Goal: Task Accomplishment & Management: Complete application form

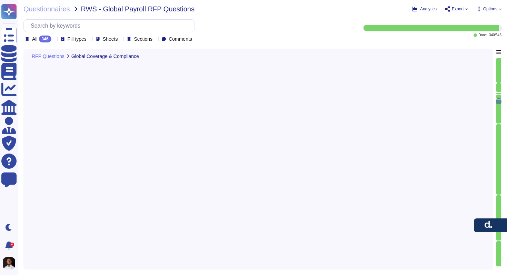
type textarea "[PERSON_NAME] provides payroll services in the following countries: Direct Serv…"
type textarea "Yes, [PERSON_NAME] does not offer services in the following countries: [GEOGRAP…"
type textarea "100 different countries. 24 time zones"
type textarea "To support clients expanding into new countries where payroll has not been impl…"
type textarea "Onboarding time varies by country, but typically ranges between a few hours and…"
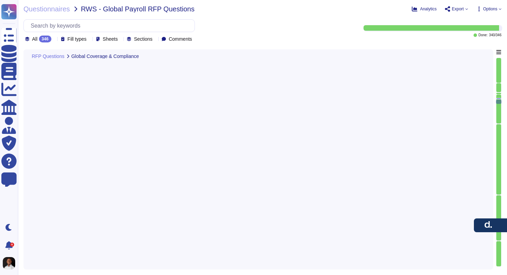
type textarea "[PERSON_NAME] ensures local regulatory compliance in each country through a com…"
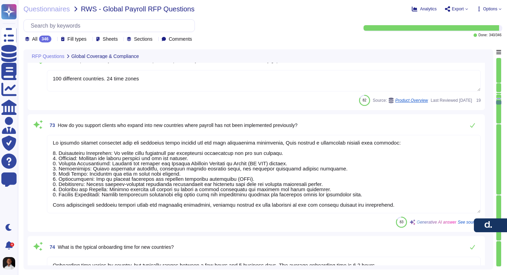
scroll to position [7977, 0]
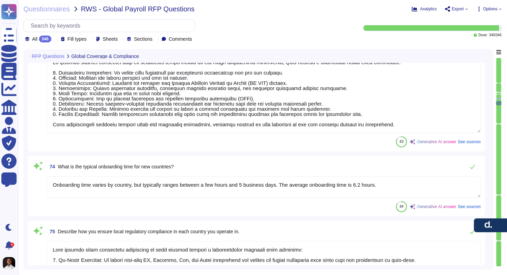
type textarea "[PERSON_NAME] compliance framework is comprehensive and designed to ensure adhe…"
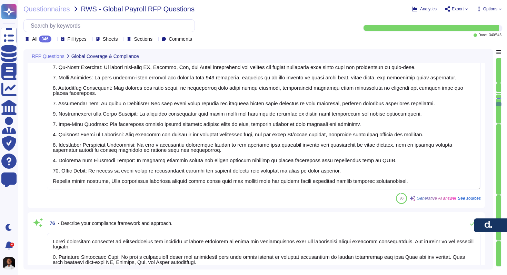
scroll to position [8265, 0]
type textarea "Legal and tax compliance rules are updated in our system regularly, with our de…"
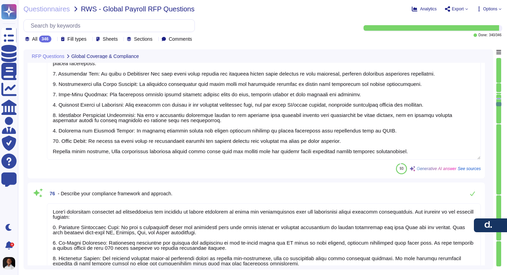
scroll to position [1, 0]
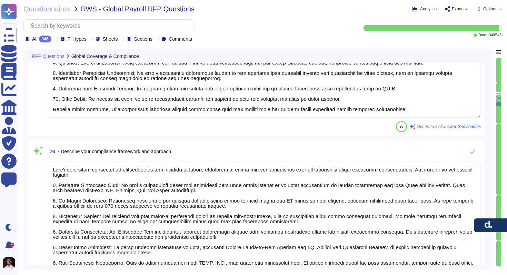
type textarea "[PERSON_NAME] provides a garnishment module that allows clients to manage wage …"
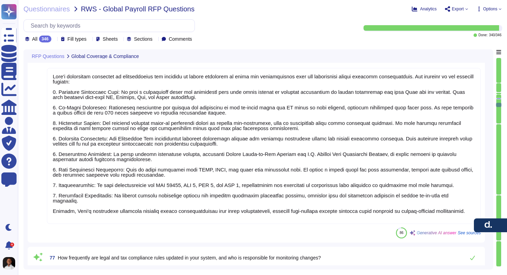
scroll to position [8397, 0]
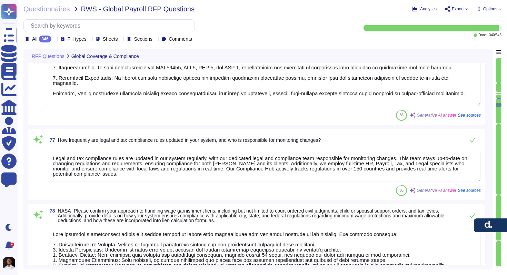
type textarea "[PERSON_NAME] ensures accurate interpretation and application of local labor la…"
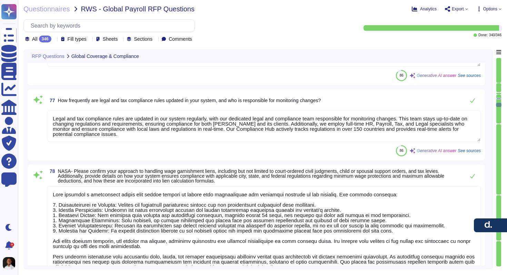
scroll to position [1, 0]
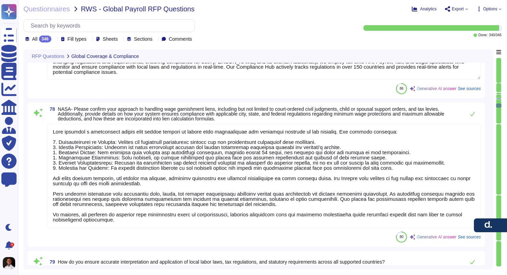
type textarea "We have in-house legal and compliance teams in each country, supported by local…"
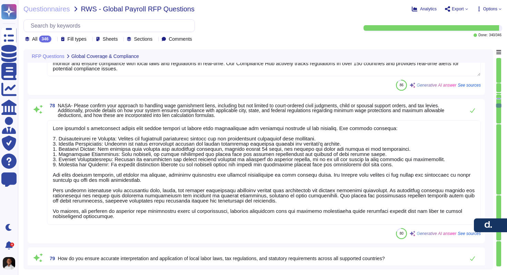
scroll to position [8612, 0]
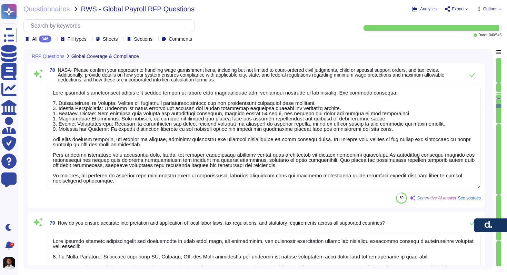
type textarea "Yes, we have formal certifications for services in countries where these are fo…"
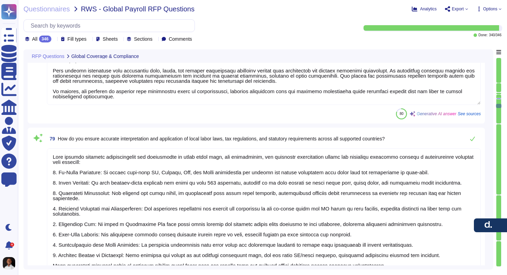
type textarea "Yes, we provide country-specific compliance documentation tailored to local lab…"
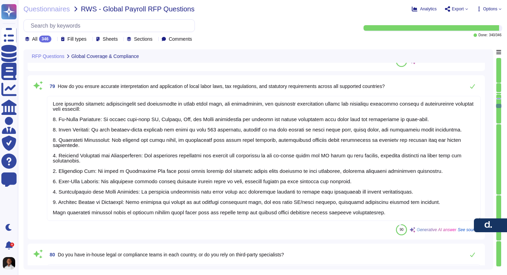
scroll to position [8779, 0]
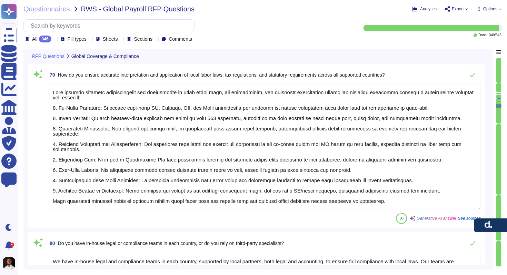
type textarea "[PERSON_NAME] complies with international and local data protection laws, inclu…"
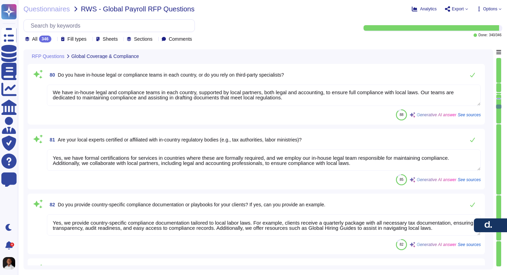
scroll to position [0, 0]
drag, startPoint x: 302, startPoint y: 97, endPoint x: 109, endPoint y: 78, distance: 194.1
click at [109, 79] on div "80 Do you have in-house legal or compliance teams in each country, or do you re…" at bounding box center [256, 94] width 449 height 52
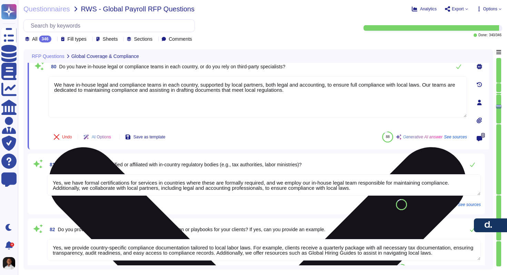
type textarea "[PERSON_NAME] complies with international and local data protection laws, inclu…"
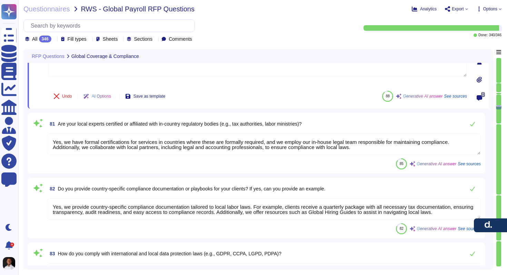
scroll to position [9006, 0]
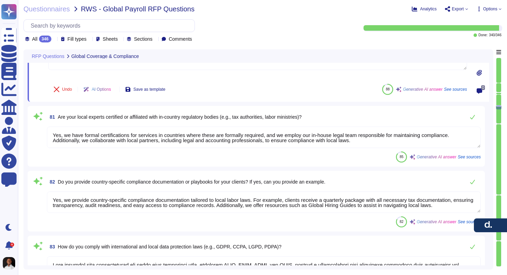
click at [141, 137] on textarea "Yes, we have formal certifications for services in countries where these are fo…" at bounding box center [264, 137] width 434 height 21
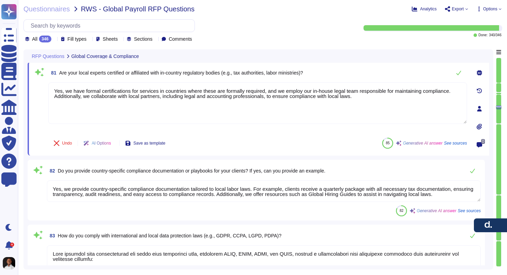
type textarea "[PERSON_NAME] employs a comprehensive approach to storing, transferring, and se…"
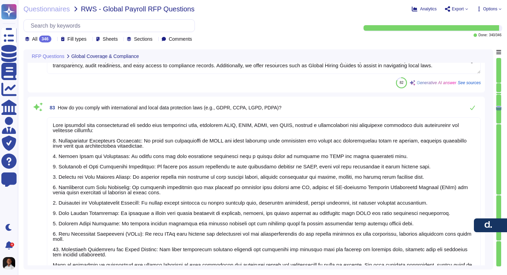
scroll to position [9173, 0]
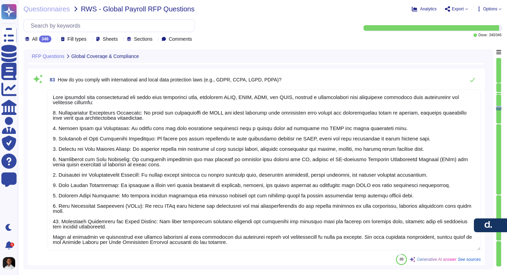
click at [160, 176] on textarea at bounding box center [264, 169] width 434 height 161
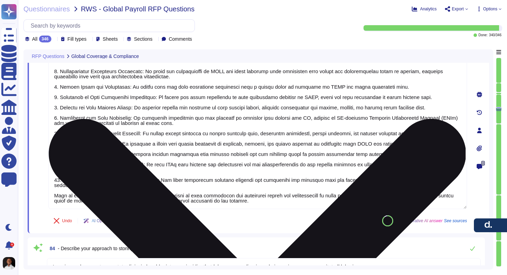
type textarea "[PERSON_NAME] hosts data primarily in centralized data centers located in the […"
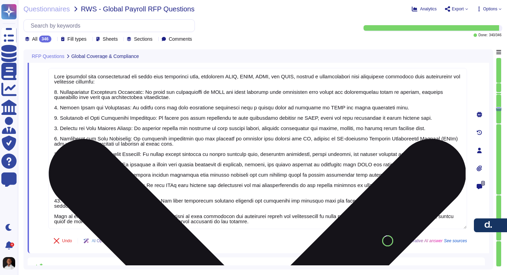
scroll to position [9128, 0]
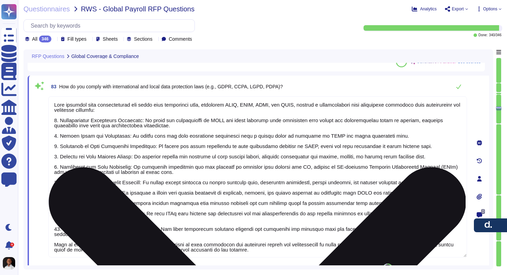
type textarea "We have in-house legal and compliance teams in each country, supported by local…"
click at [237, 139] on textarea at bounding box center [257, 176] width 419 height 161
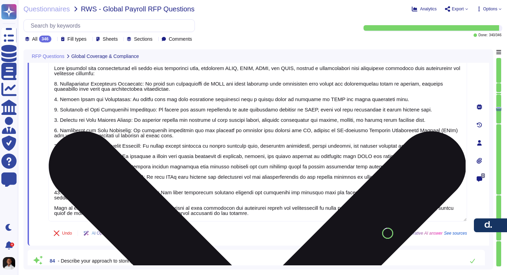
type textarea "[PERSON_NAME] hosts data primarily in centralized data centers located in the […"
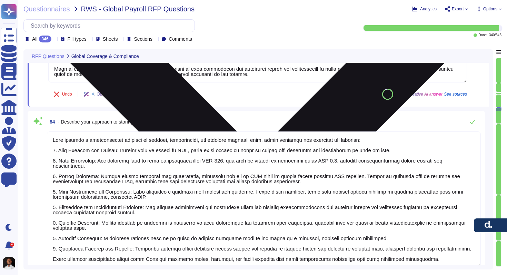
type textarea "[PERSON_NAME] ensures compliance with data residency and localization requireme…"
type textarea "[PERSON_NAME] ensures secure data transmission between systems and countries th…"
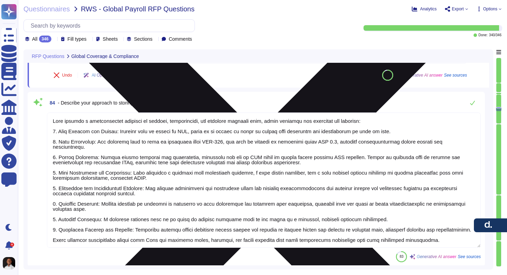
scroll to position [9300, 0]
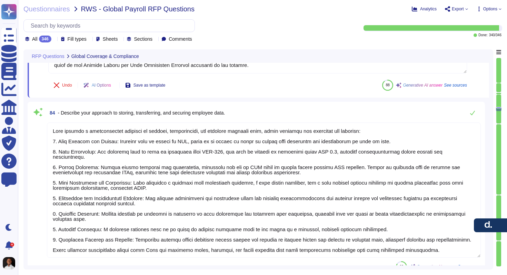
click at [223, 161] on textarea at bounding box center [264, 189] width 434 height 135
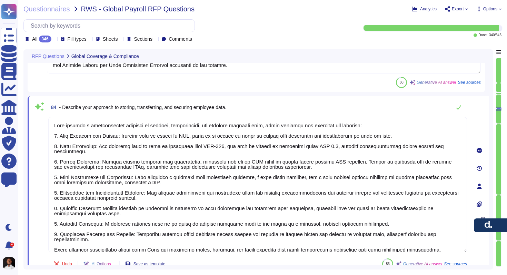
click at [250, 107] on div "84 - Describe your approach to storing, transferring, and securing employee dat…" at bounding box center [257, 107] width 419 height 14
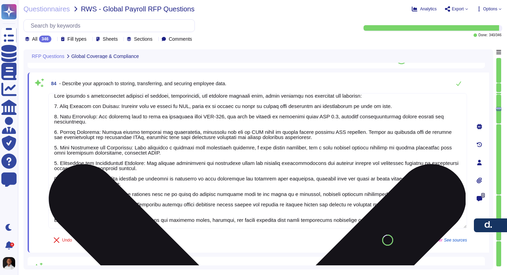
scroll to position [9325, 0]
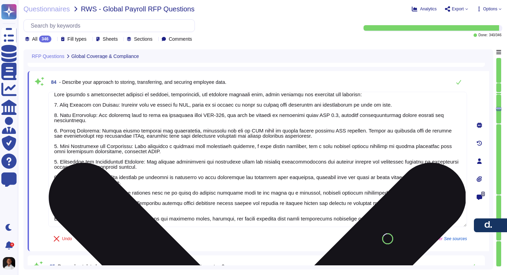
click at [183, 186] on textarea at bounding box center [257, 159] width 419 height 135
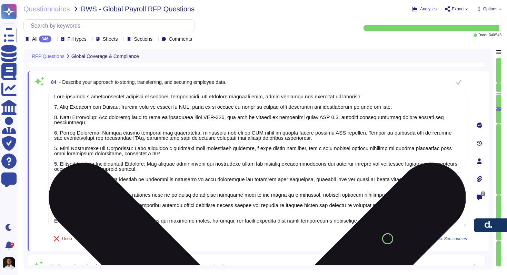
scroll to position [6, 0]
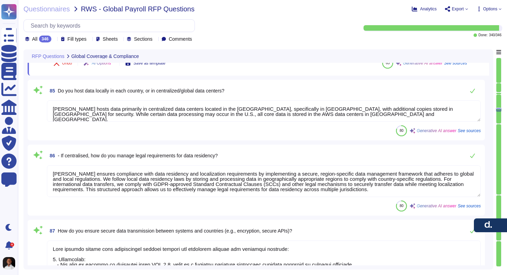
type textarea "Yes, [PERSON_NAME] provides a comprehensive Data Processing Agreement (DPA) tha…"
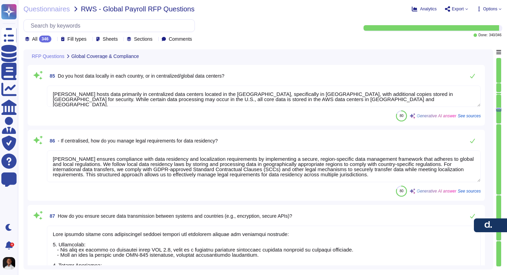
click at [202, 151] on textarea "[PERSON_NAME] ensures compliance with data residency and localization requireme…" at bounding box center [264, 166] width 434 height 32
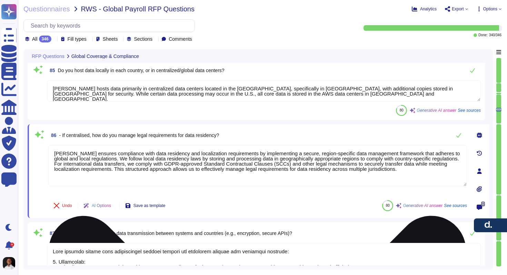
type textarea "Yes, [PERSON_NAME] provides a comprehensive Data Processing Agreement (DPA) tha…"
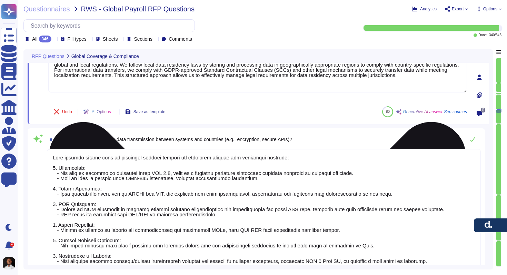
type textarea "[PERSON_NAME] ensures compliance with data localization laws and cross-border d…"
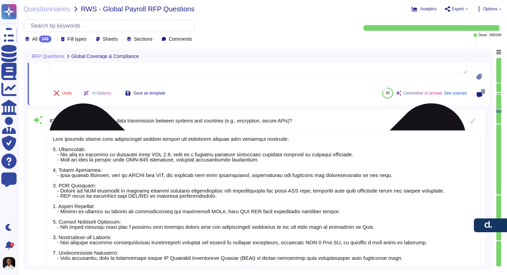
scroll to position [9630, 0]
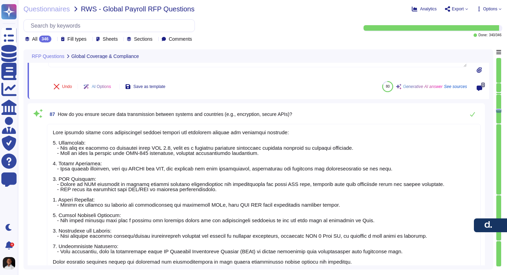
click at [366, 106] on div "87 How do you ensure secure data transmission between systems and countries (e.…" at bounding box center [256, 195] width 457 height 185
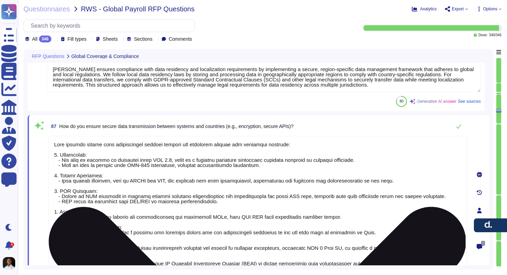
scroll to position [9584, 0]
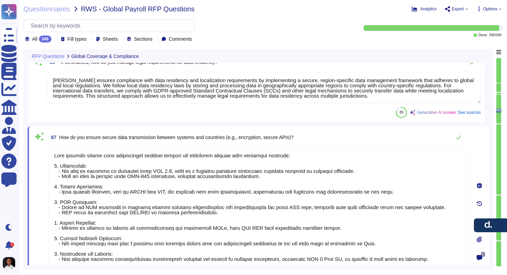
click at [291, 139] on span "How do you ensure secure data transmission between systems and countries (e.g.,…" at bounding box center [176, 137] width 234 height 6
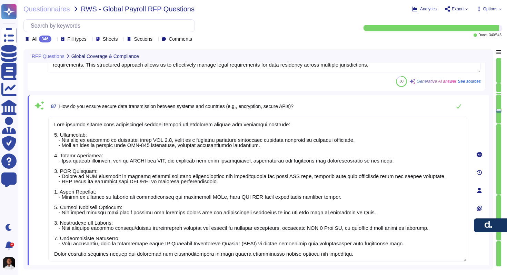
scroll to position [1, 0]
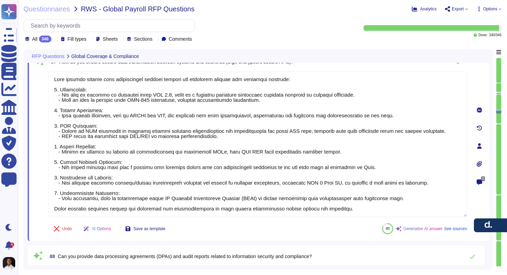
type textarea "Yes, we support the preparation and submission of mandatory statutory filings a…"
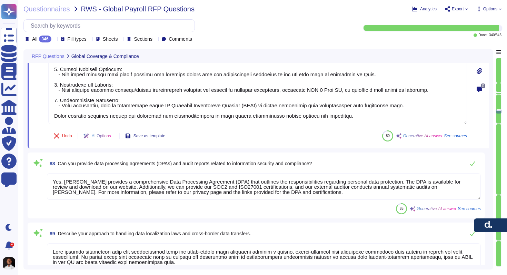
type textarea "[PERSON_NAME] provides year-end tax reports, including W-2 forms, 1099 forms, a…"
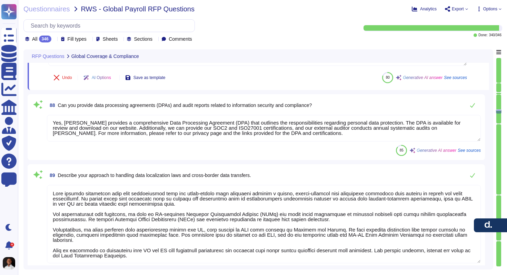
scroll to position [9807, 0]
